Goal: Task Accomplishment & Management: Use online tool/utility

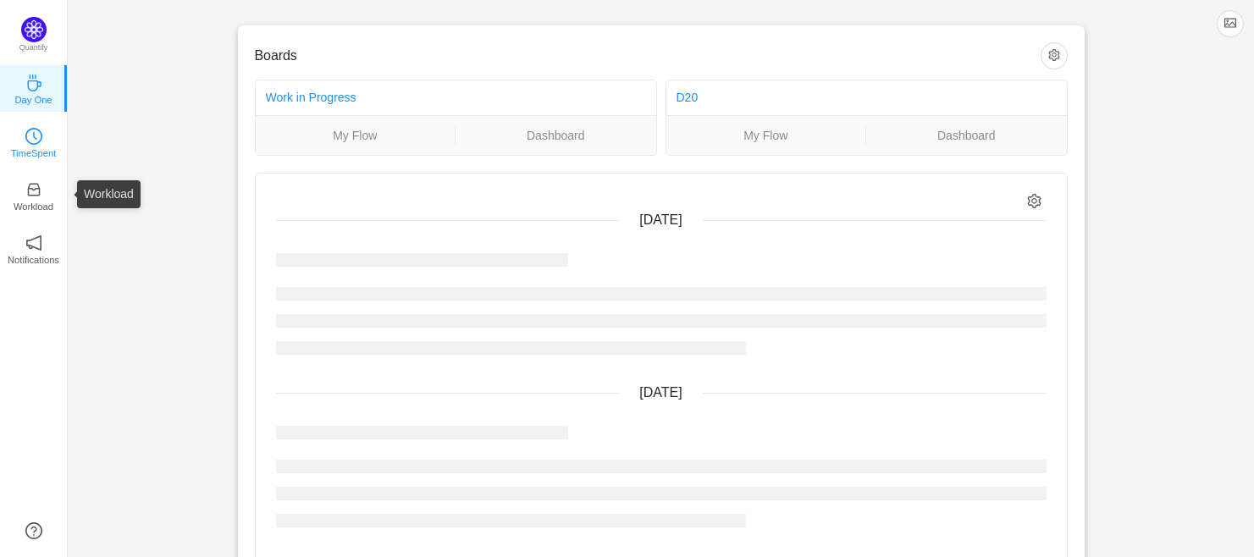
click at [32, 144] on icon "icon: clock-circle" at bounding box center [33, 136] width 17 height 17
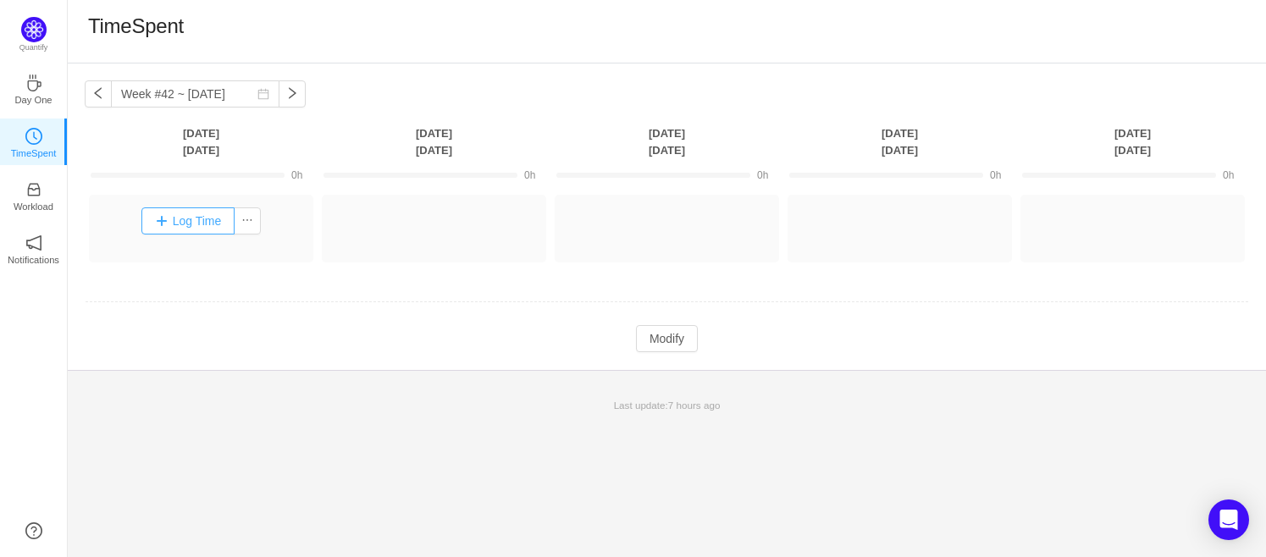
click at [176, 219] on button "Log Time" at bounding box center [188, 220] width 94 height 27
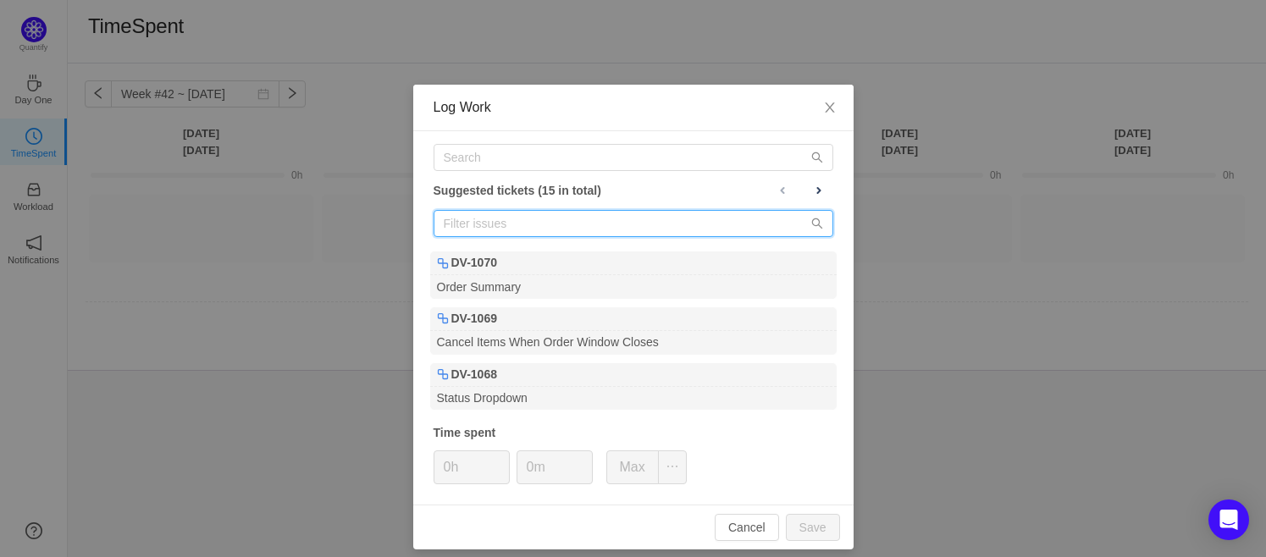
click at [522, 218] on input "text" at bounding box center [634, 223] width 400 height 27
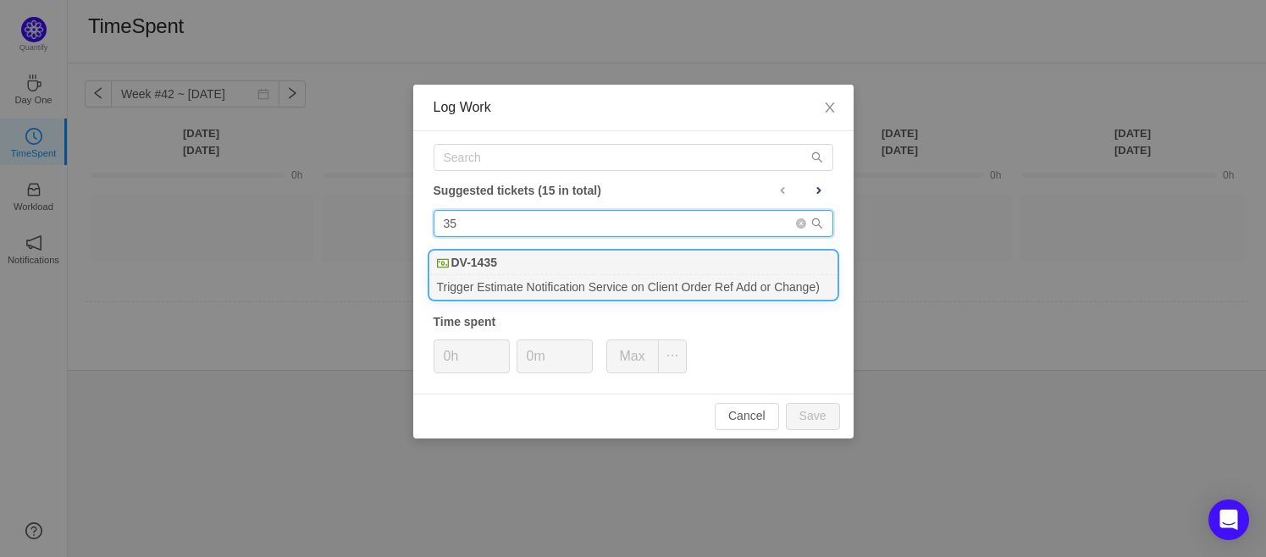
type input "35"
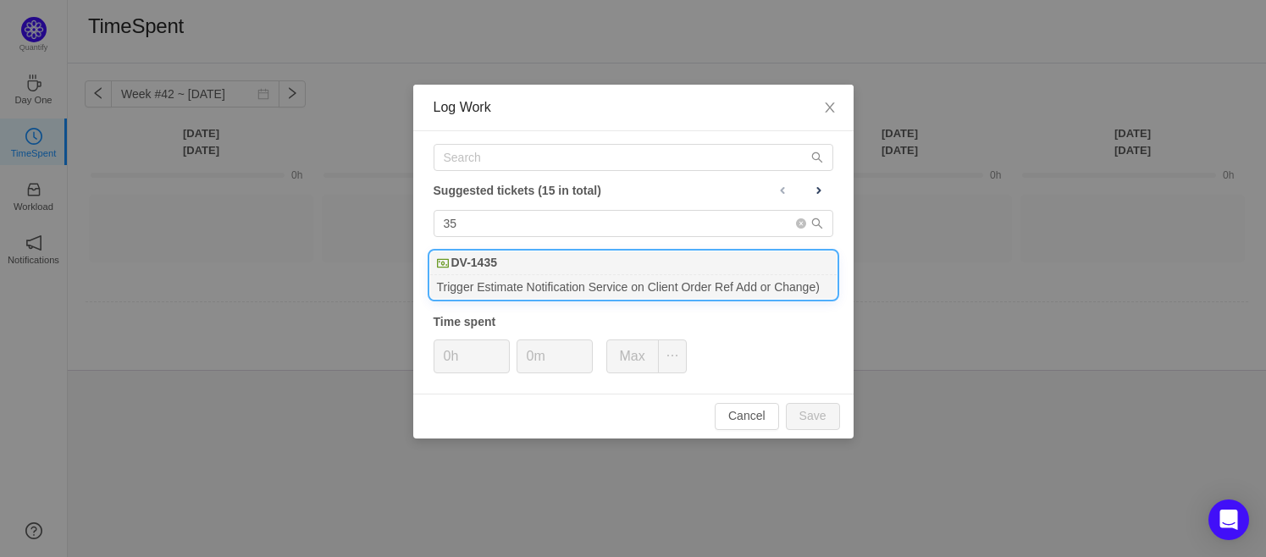
click at [520, 263] on div "DV-1435" at bounding box center [633, 263] width 406 height 24
type input "8h"
click at [814, 412] on button "Save" at bounding box center [813, 416] width 54 height 27
type input "0h"
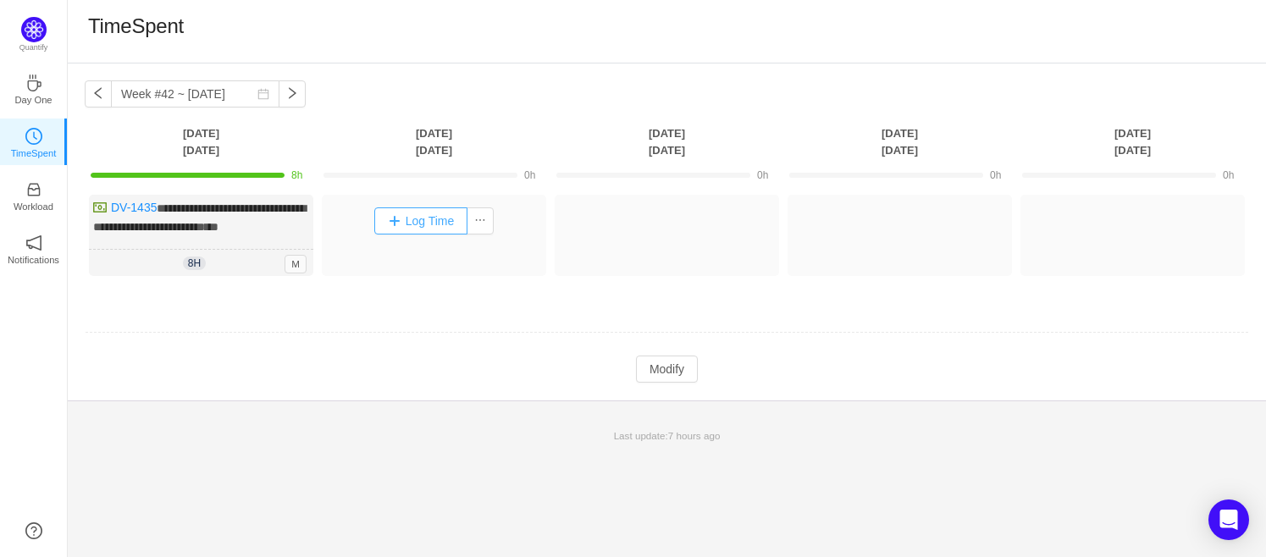
click at [401, 224] on button "Log Time" at bounding box center [421, 220] width 94 height 27
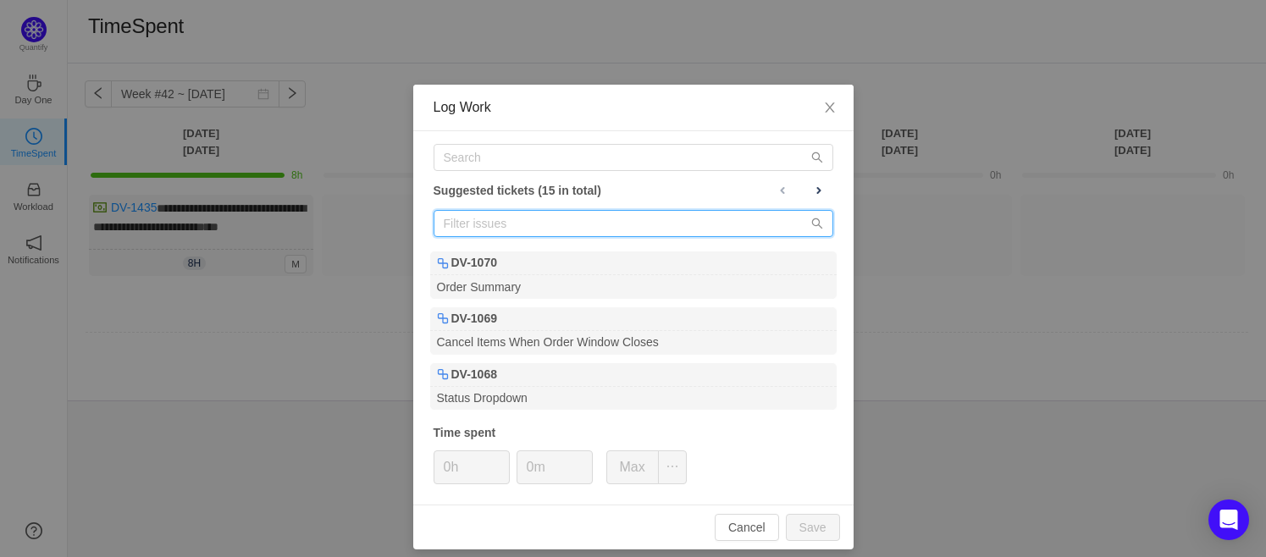
click at [463, 212] on input "text" at bounding box center [634, 223] width 400 height 27
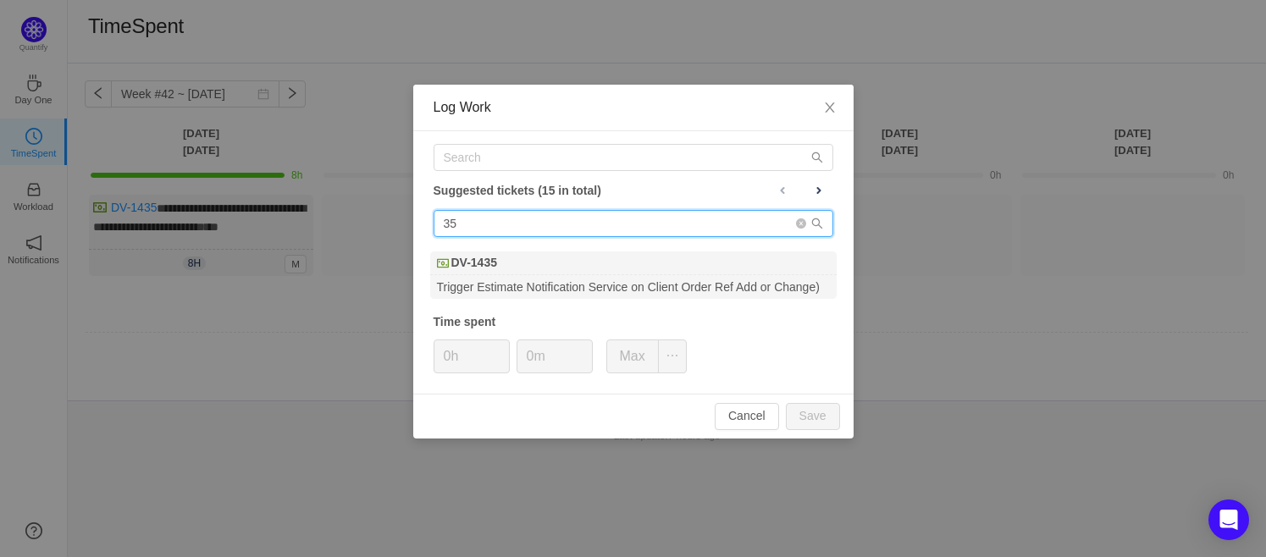
type input "35"
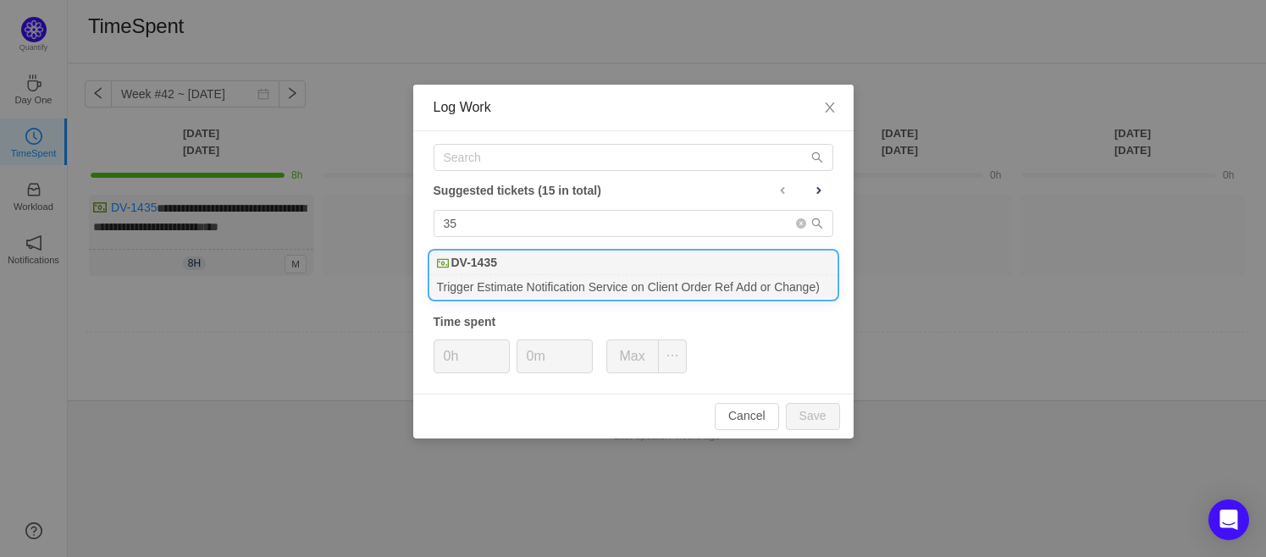
click at [463, 266] on b "DV-1435" at bounding box center [474, 263] width 46 height 18
type input "4h"
click at [815, 413] on button "Save" at bounding box center [813, 416] width 54 height 27
type input "0h"
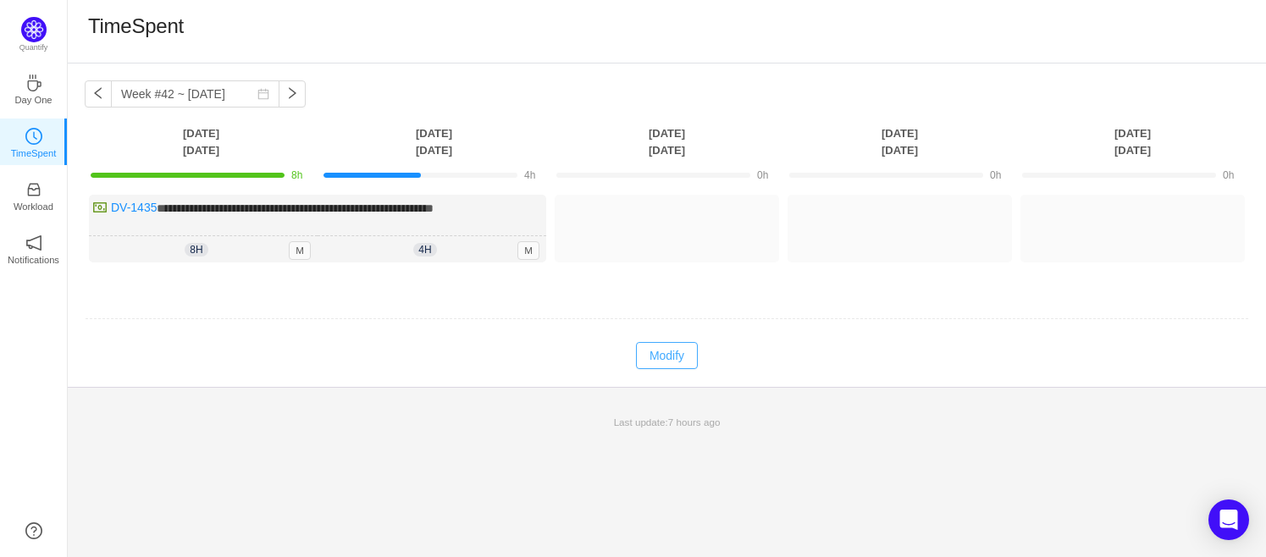
click at [670, 348] on button "Modify" at bounding box center [667, 355] width 62 height 27
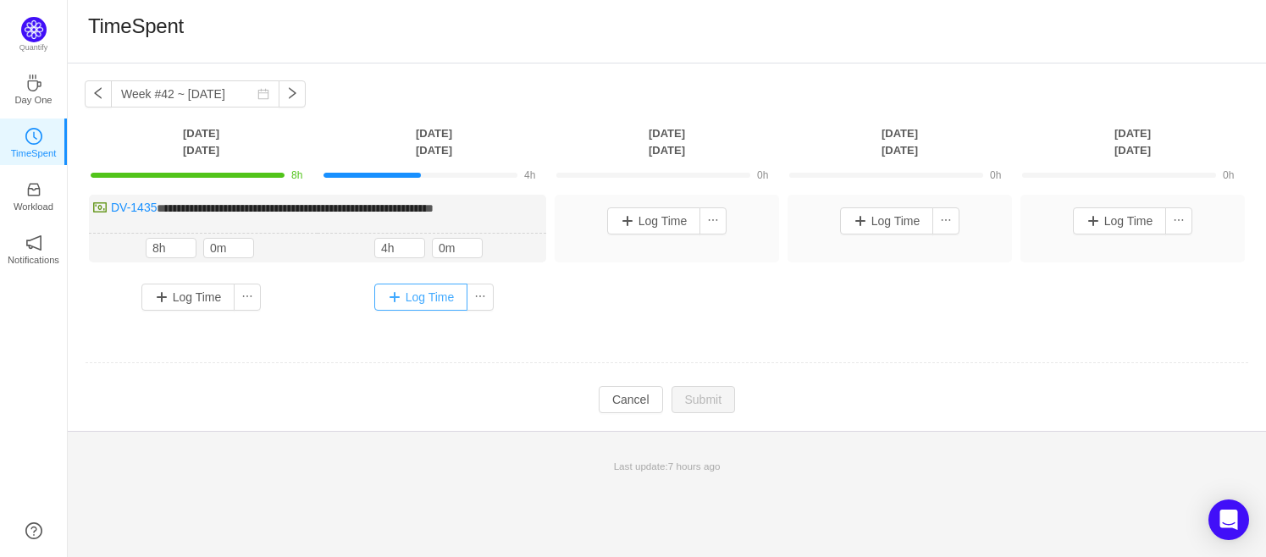
click at [412, 300] on button "Log Time" at bounding box center [421, 297] width 94 height 27
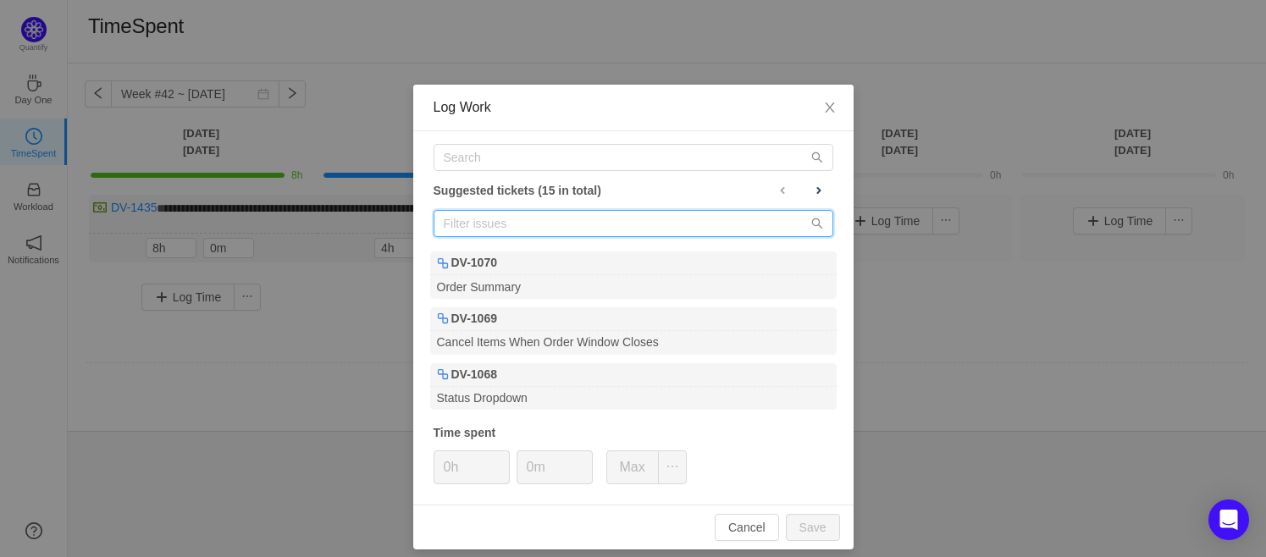
click at [483, 212] on input "text" at bounding box center [634, 223] width 400 height 27
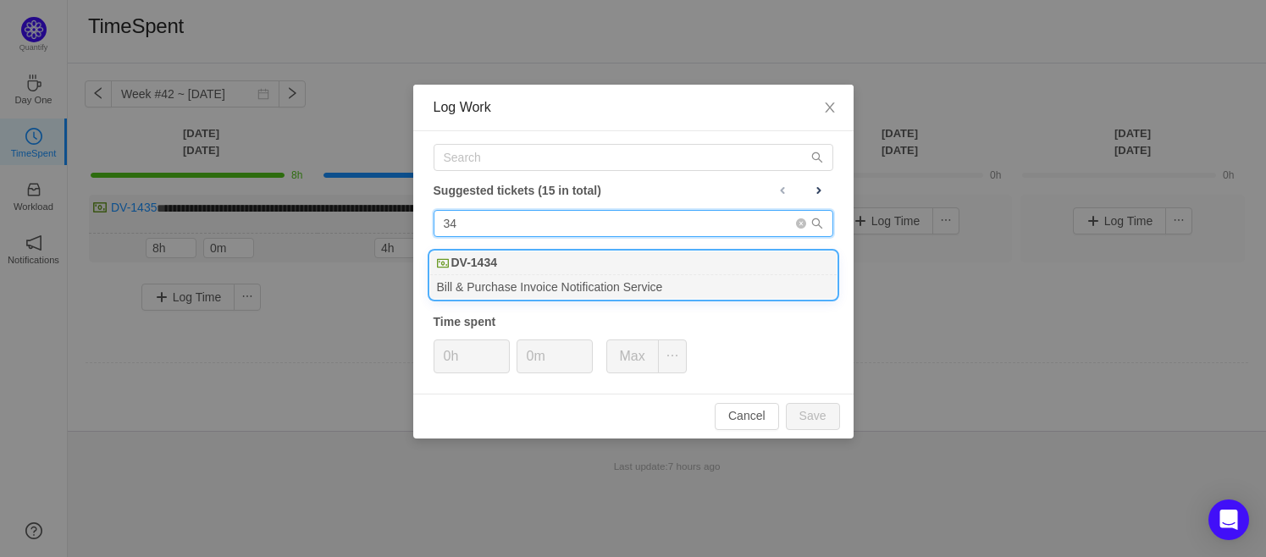
type input "34"
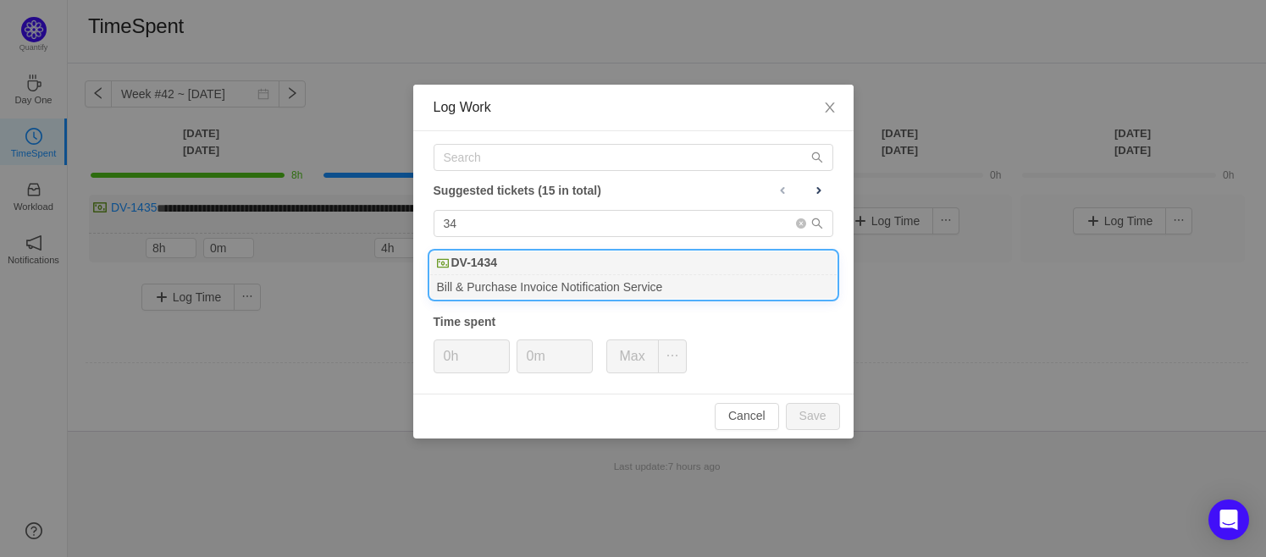
click at [483, 260] on b "DV-1434" at bounding box center [474, 263] width 46 height 18
type input "4h"
click at [809, 412] on button "Save" at bounding box center [813, 416] width 54 height 27
type input "0h"
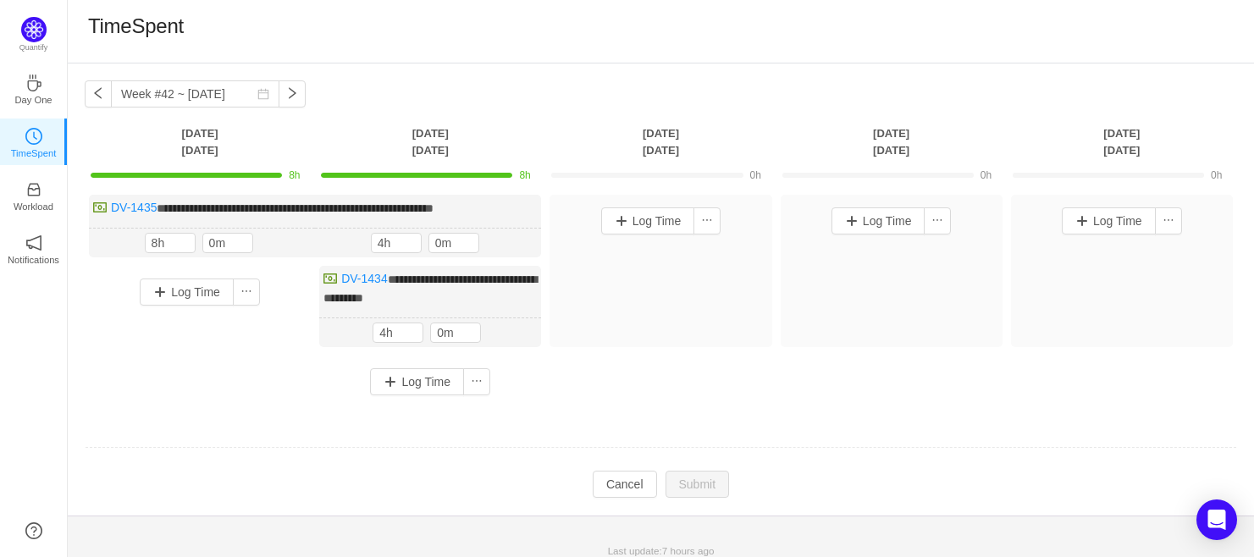
click at [408, 449] on td at bounding box center [661, 448] width 1152 height 43
